Goal: Task Accomplishment & Management: Use online tool/utility

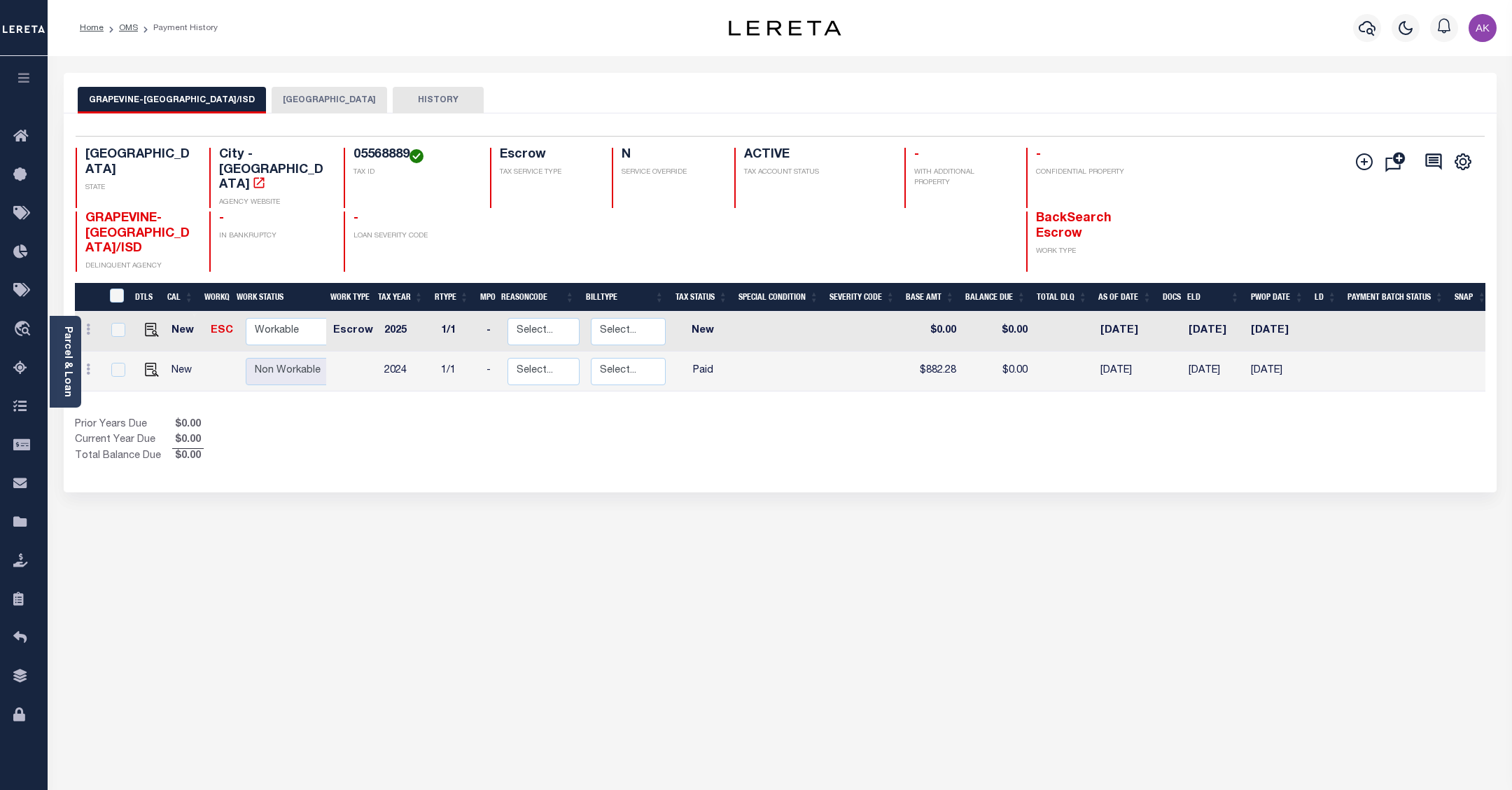
click at [317, 98] on button "TARRANT COUNTY" at bounding box center [329, 99] width 115 height 27
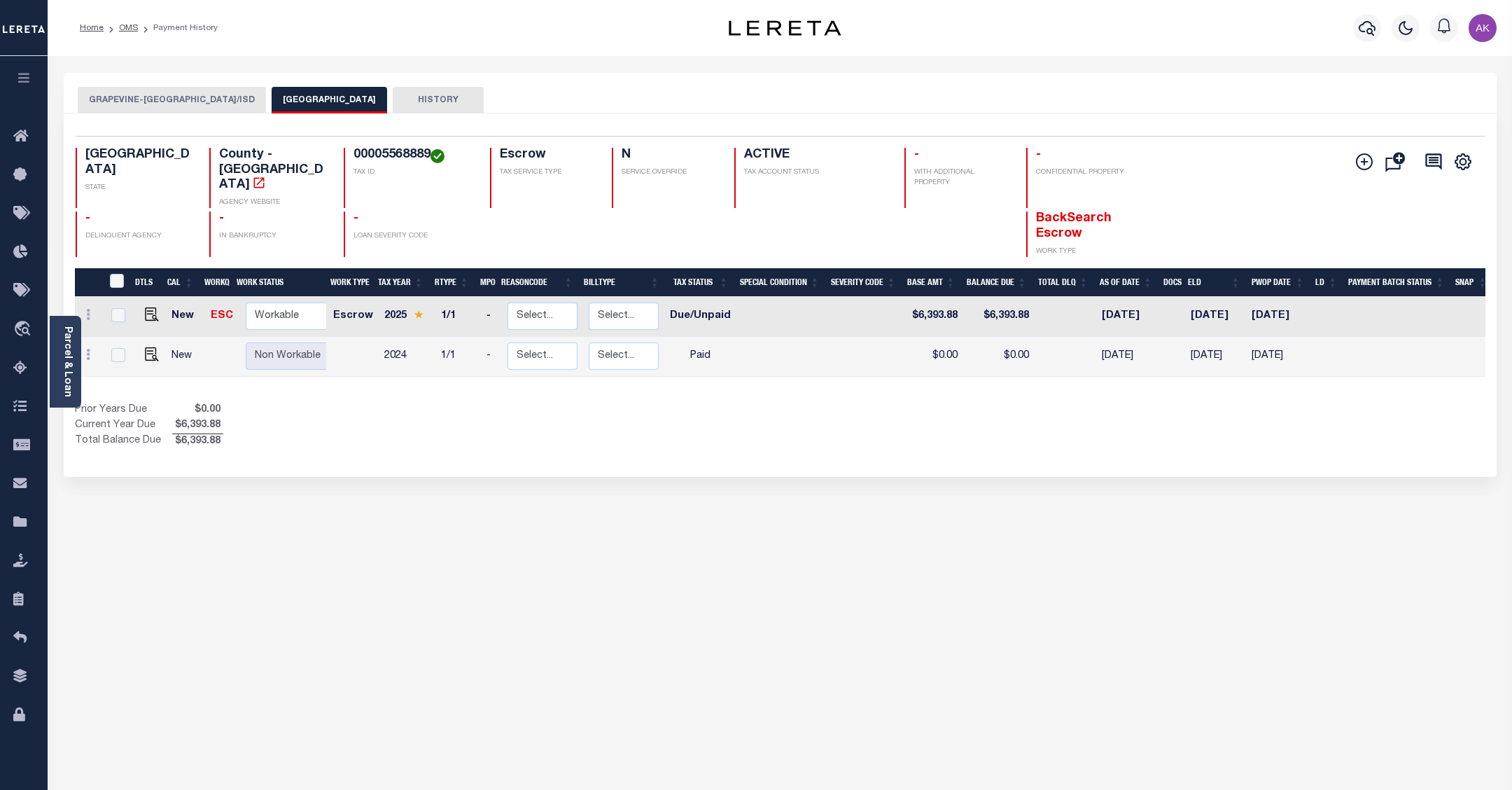
click at [211, 99] on button "GRAPEVINE-COLLEYVILLE CITY/ISD" at bounding box center [171, 99] width 188 height 27
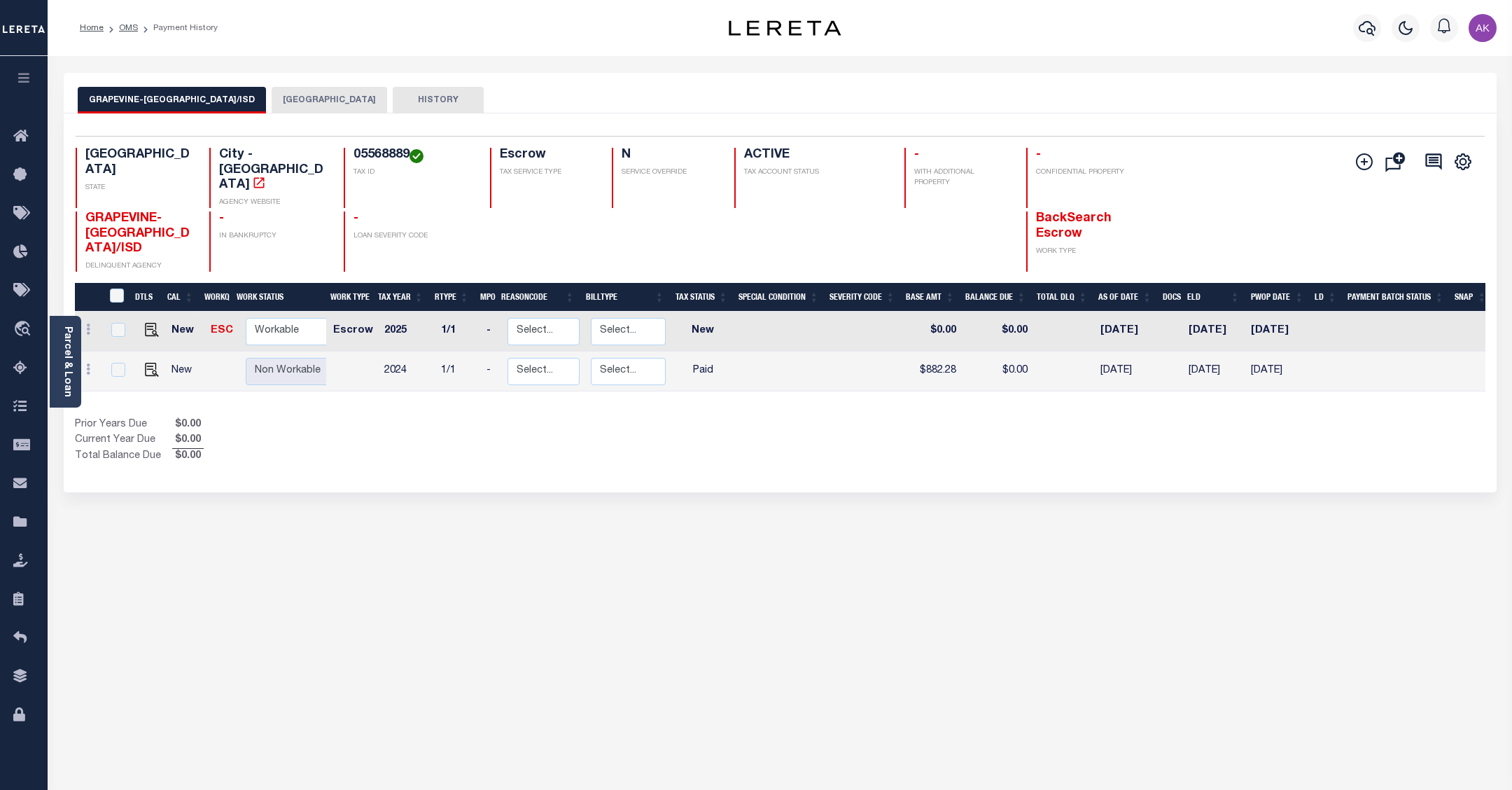
click at [303, 99] on button "TARRANT COUNTY" at bounding box center [329, 99] width 115 height 27
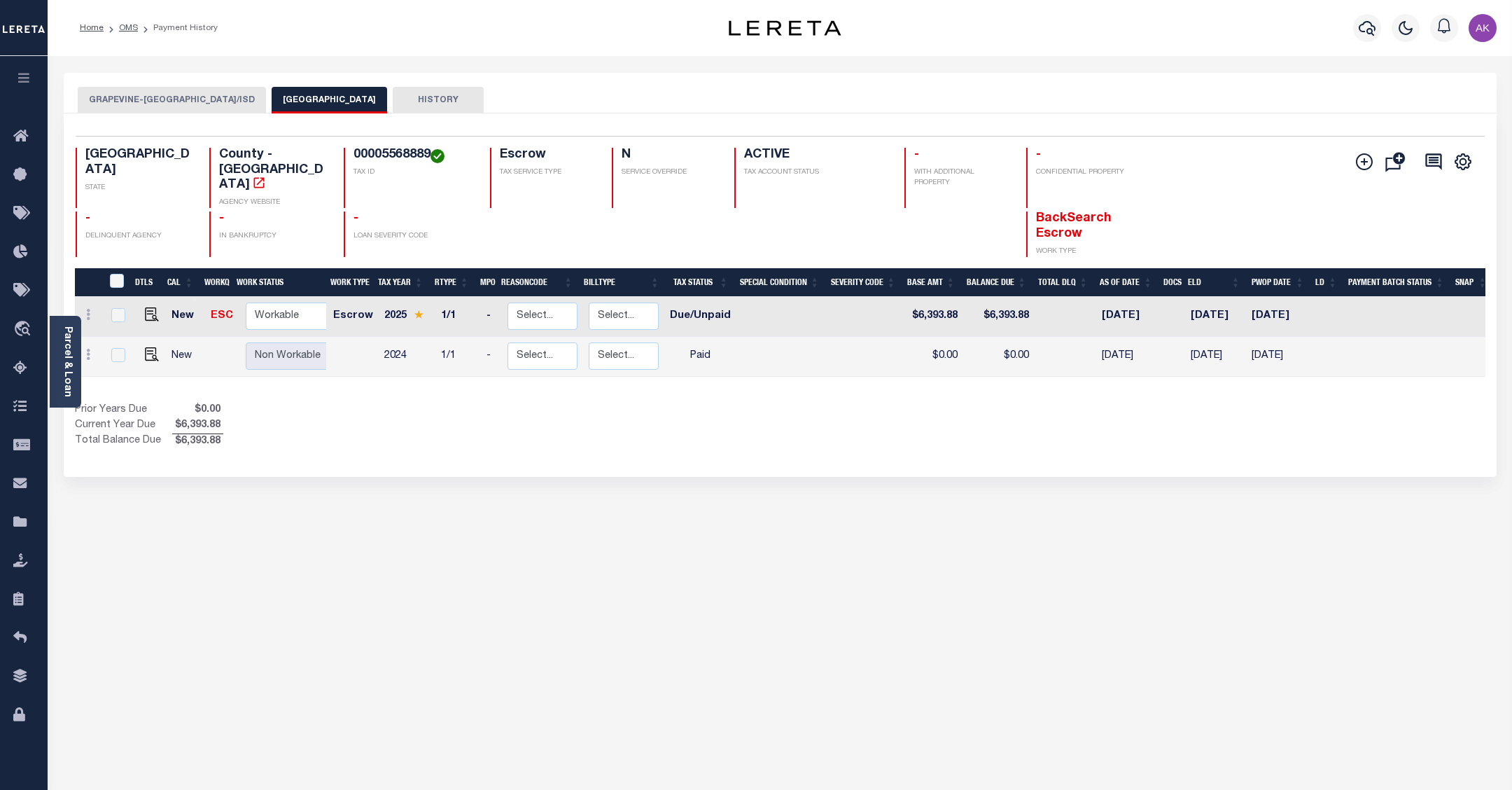
click at [1330, 539] on div "GRAPEVINE-COLLEYVILLE CITY/ISD TARRANT COUNTY HISTORY Selected 2" at bounding box center [779, 468] width 1453 height 790
drag, startPoint x: 1280, startPoint y: 539, endPoint x: 1261, endPoint y: 534, distance: 19.6
click at [1280, 539] on div "GRAPEVINE-COLLEYVILLE CITY/ISD TARRANT COUNTY HISTORY Selected 2" at bounding box center [779, 468] width 1453 height 790
click at [126, 28] on link "OMS" at bounding box center [128, 28] width 19 height 8
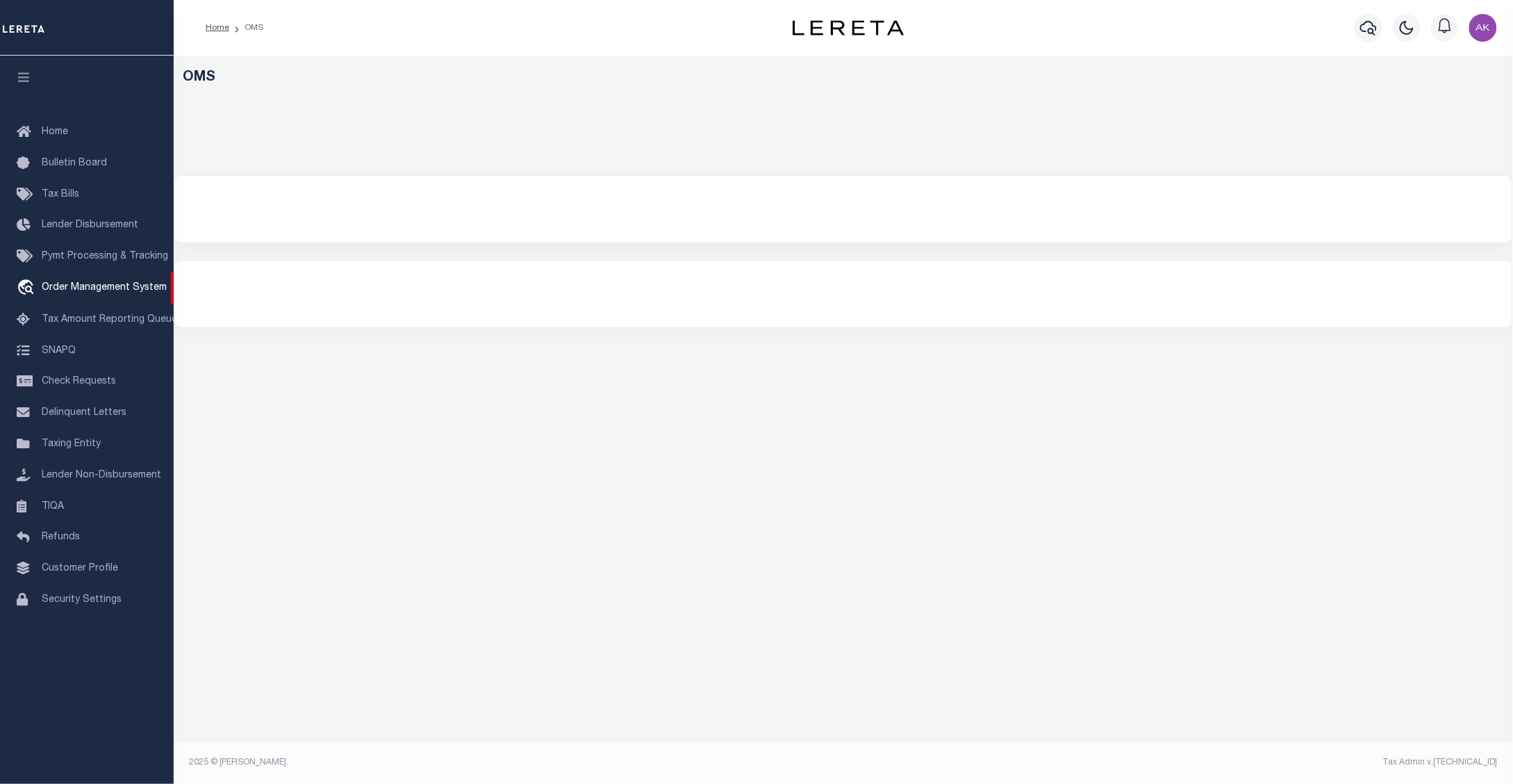
select select "200"
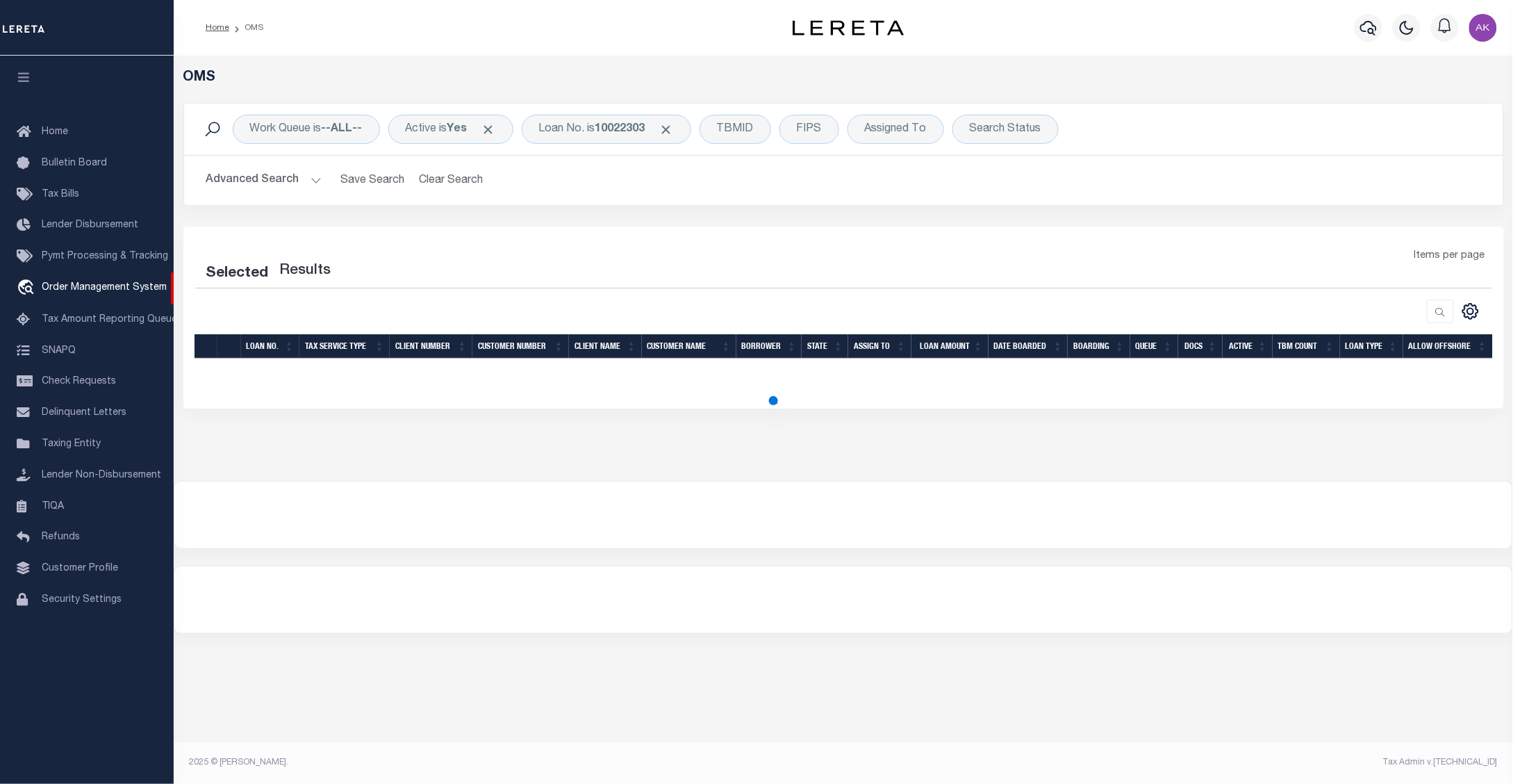
select select "200"
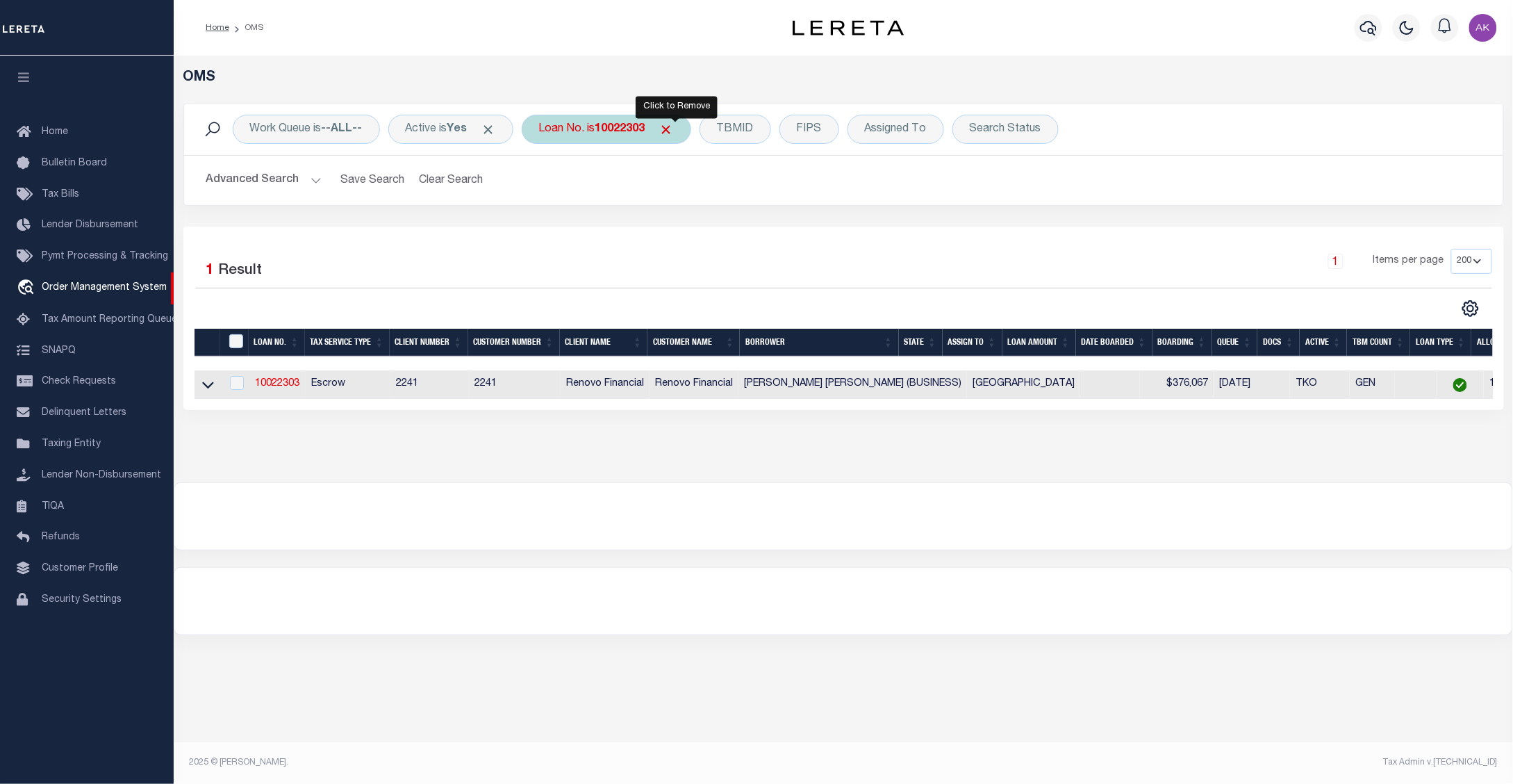
click at [672, 126] on span "Click to Remove" at bounding box center [667, 129] width 15 height 15
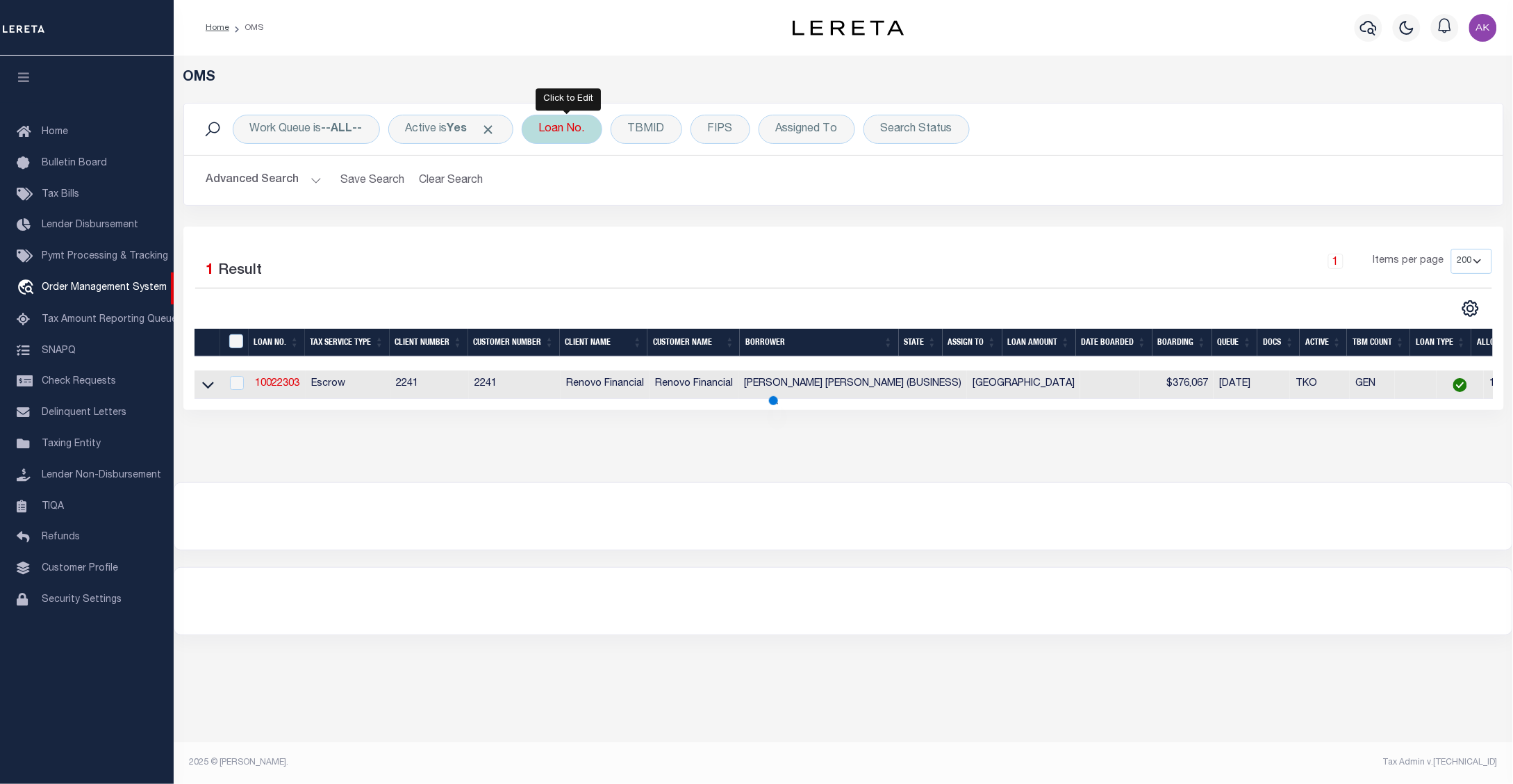
click at [568, 123] on div "Loan No." at bounding box center [562, 129] width 81 height 30
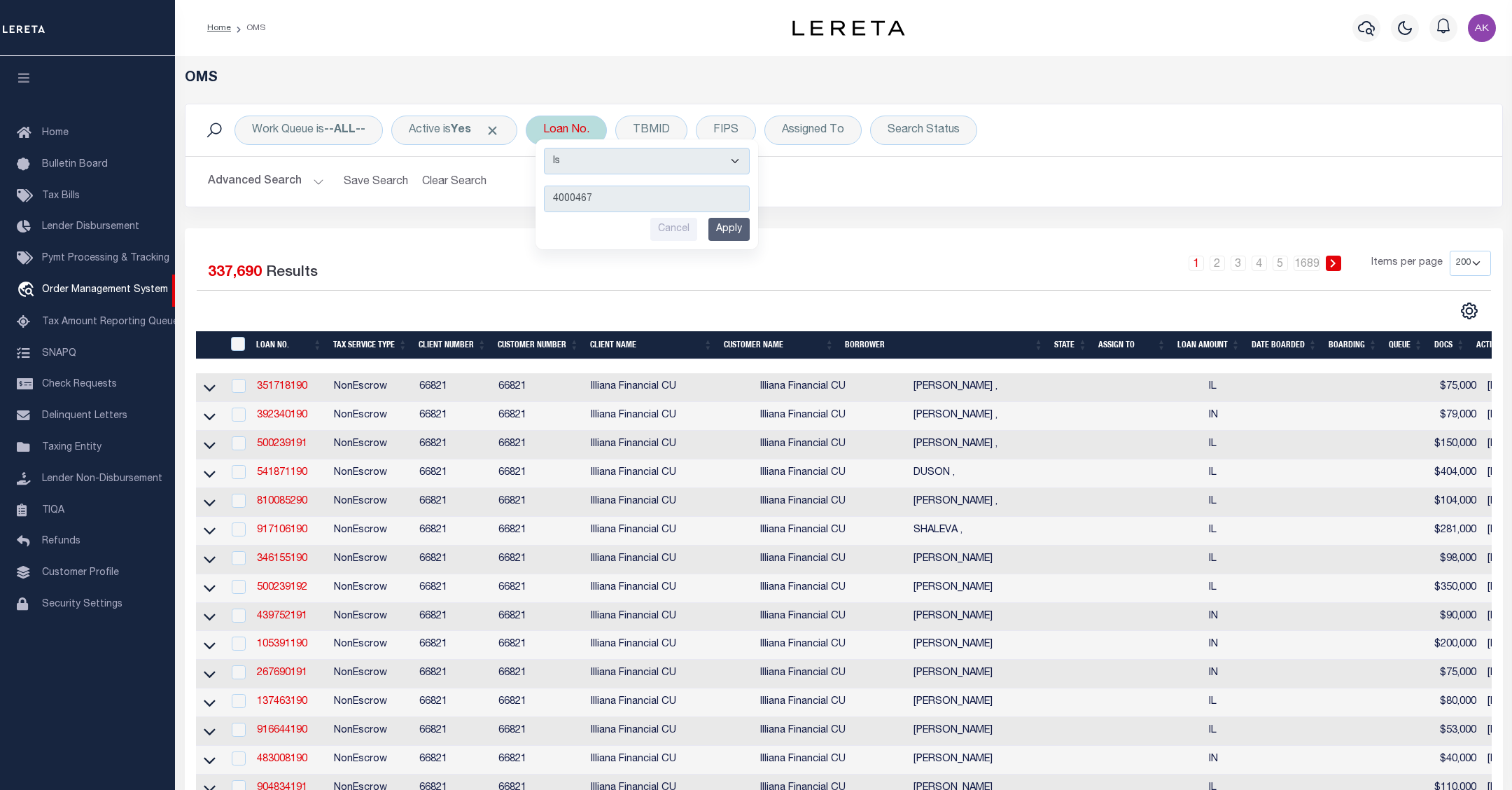
type input "40004678"
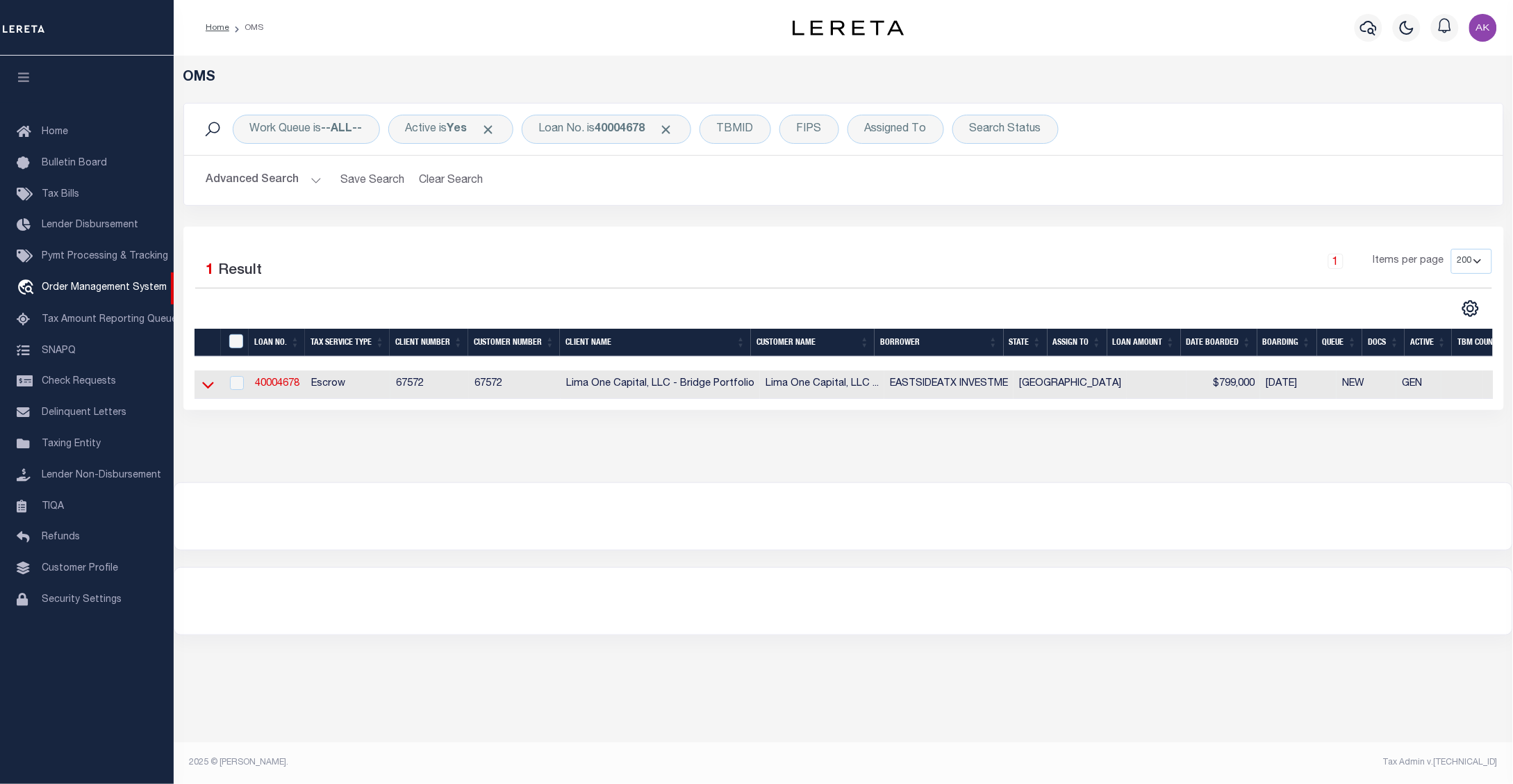
click at [205, 387] on icon at bounding box center [208, 385] width 12 height 7
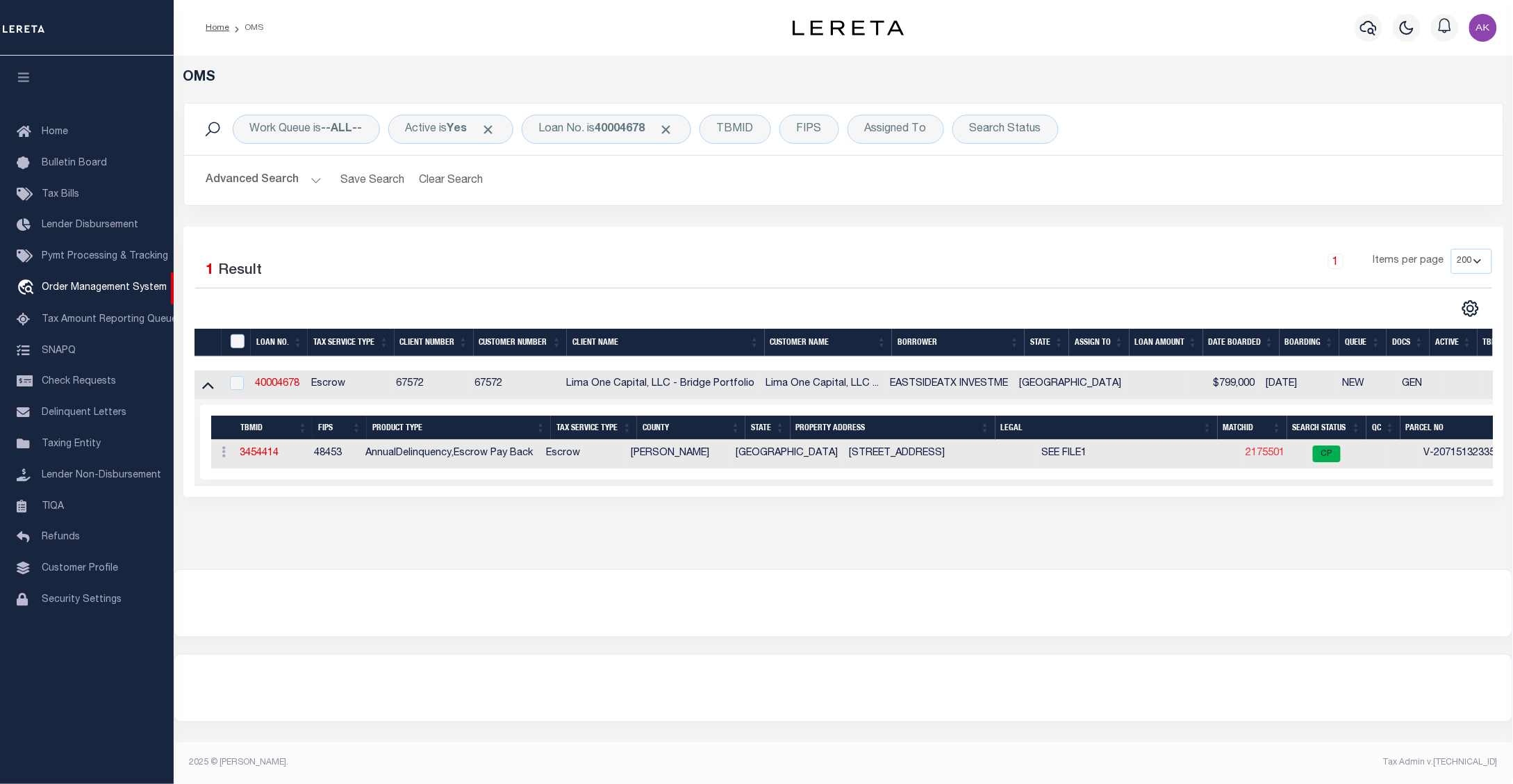
click at [1245, 456] on link "2175501" at bounding box center [1264, 453] width 39 height 10
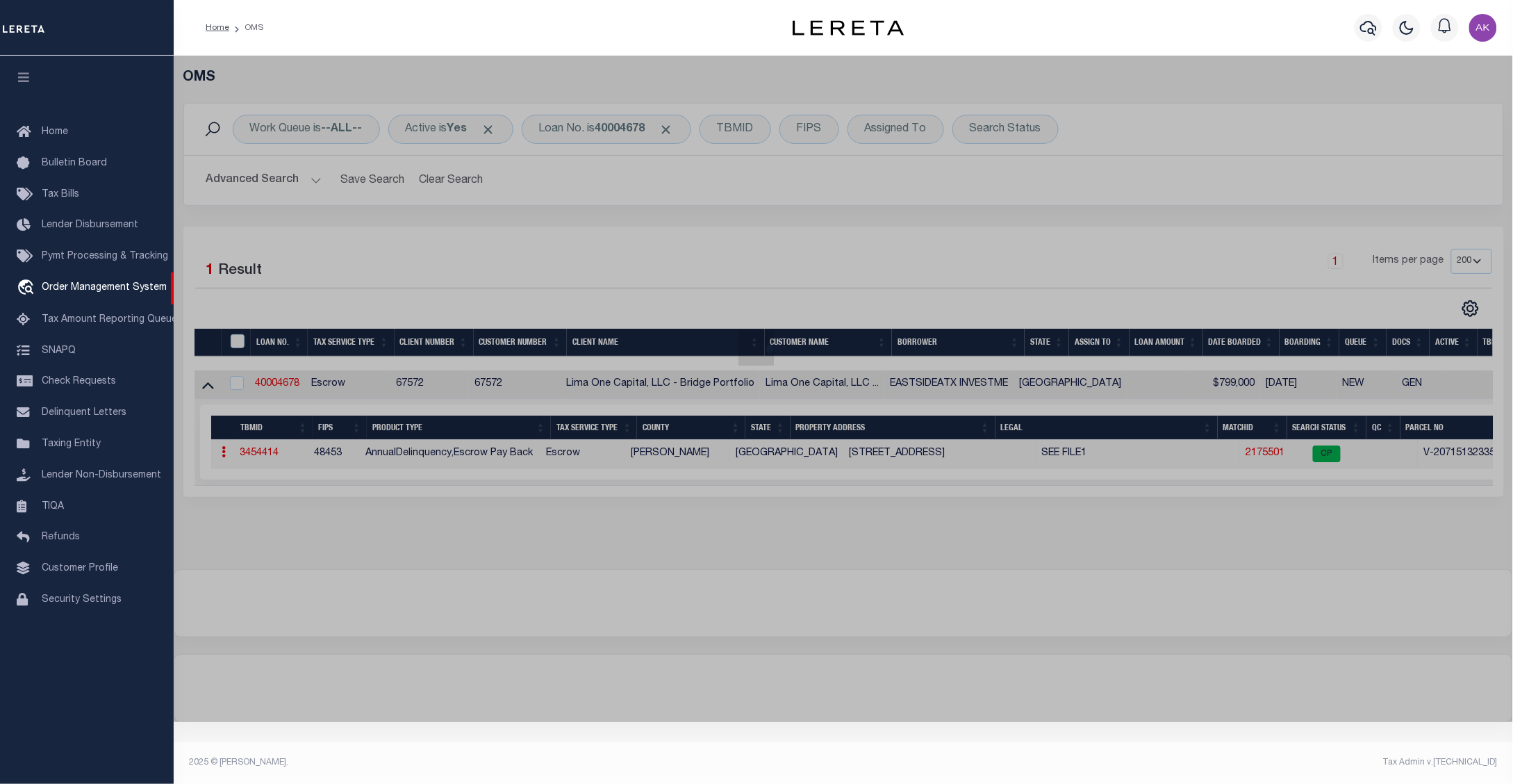
checkbox input "false"
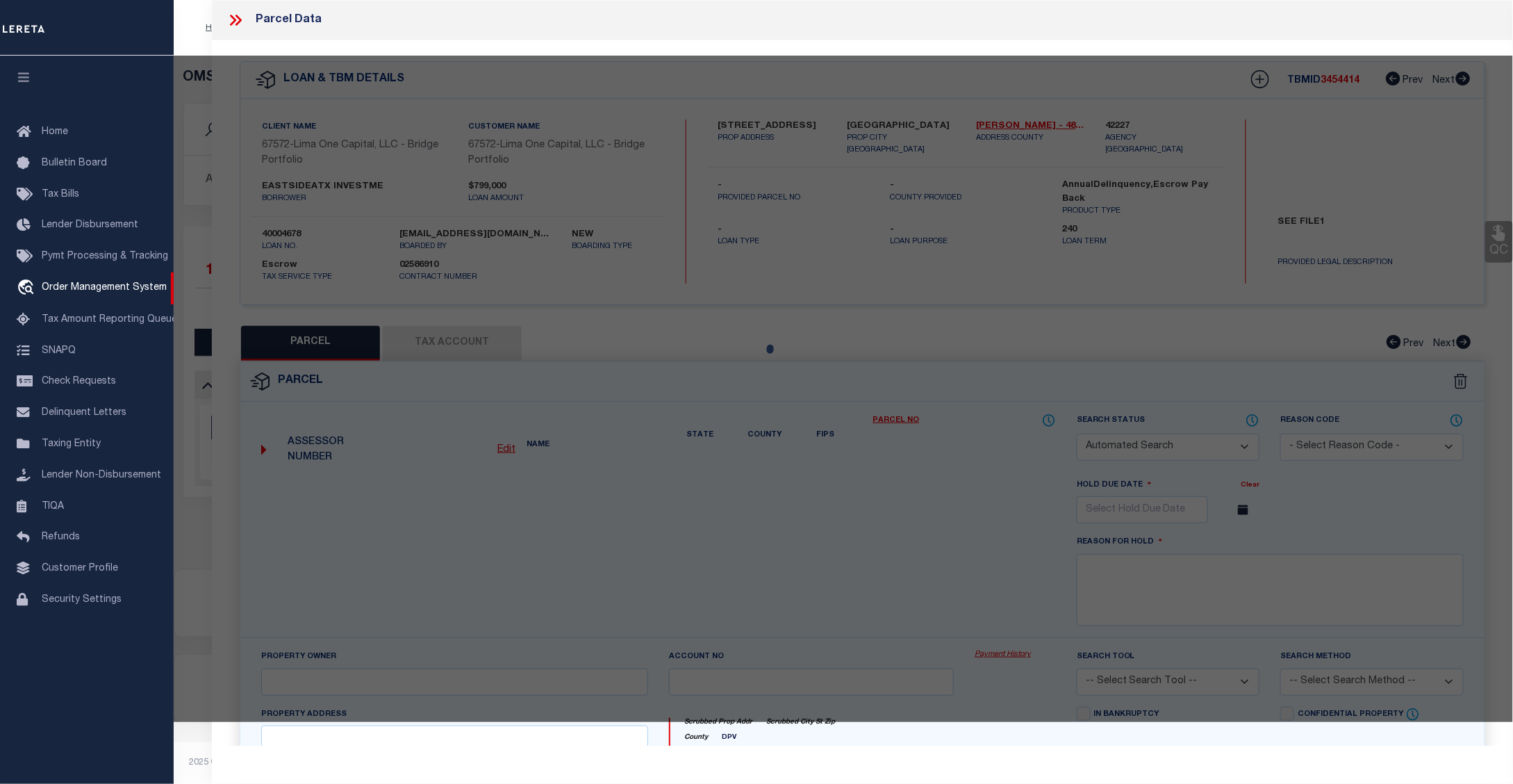
select select "CP"
select select "AGW"
select select
type input "[STREET_ADDRESS]"
checkbox input "false"
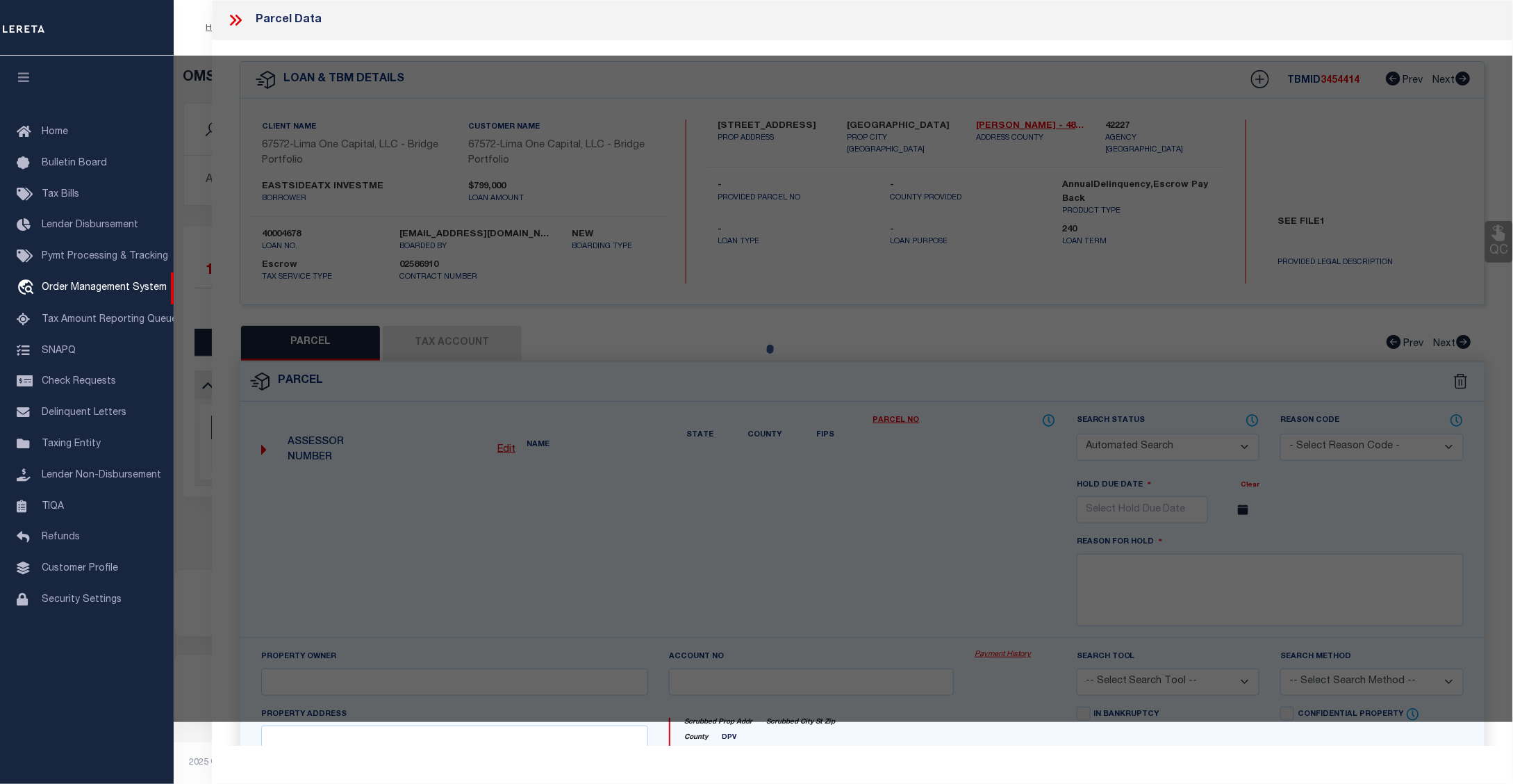
type input "[GEOGRAPHIC_DATA]"
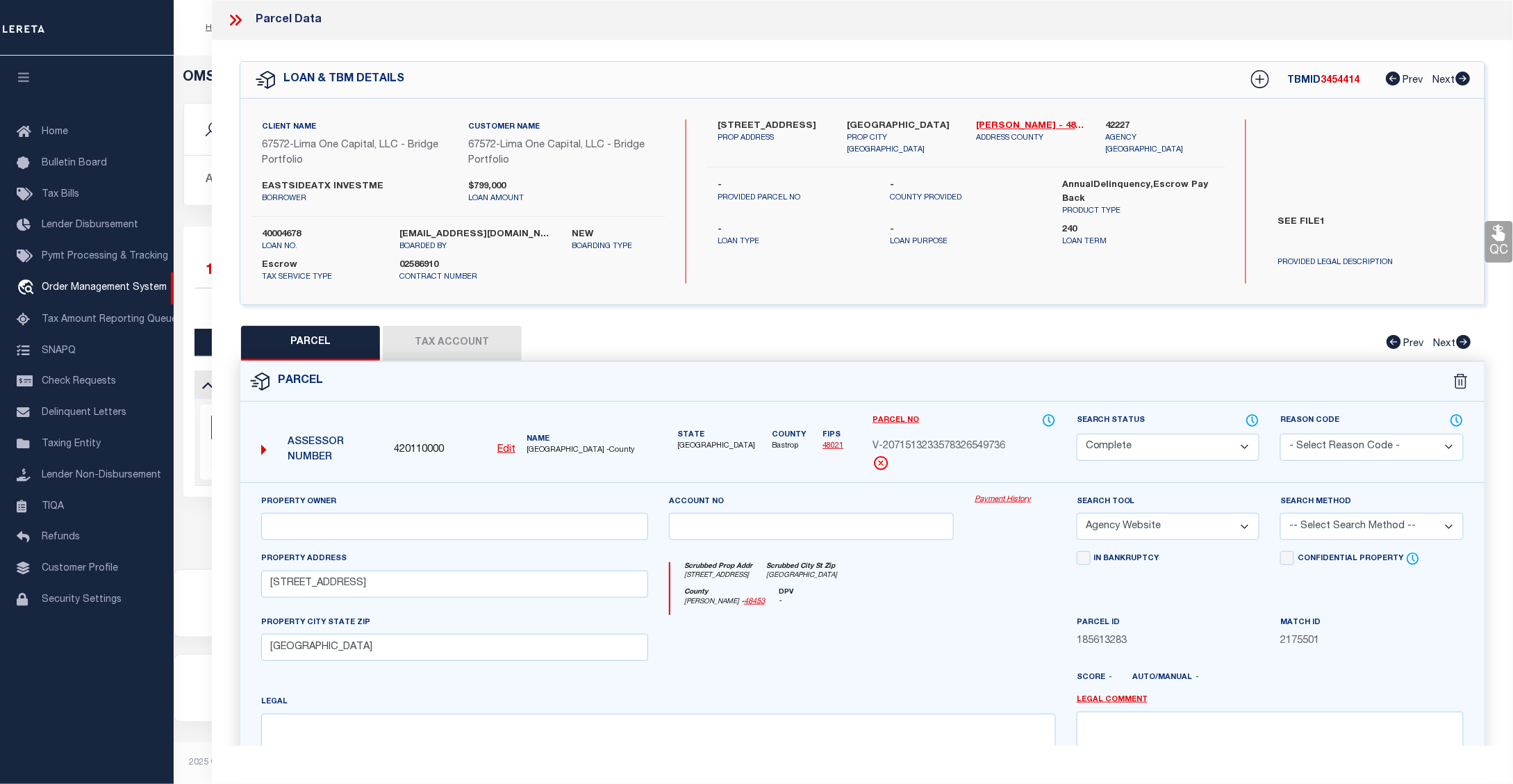
click at [1020, 499] on link "Payment History" at bounding box center [1015, 500] width 81 height 12
